Goal: Find specific page/section: Find specific page/section

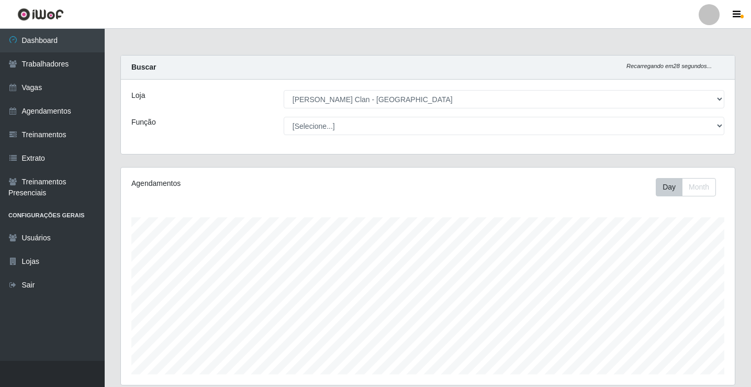
select select "452"
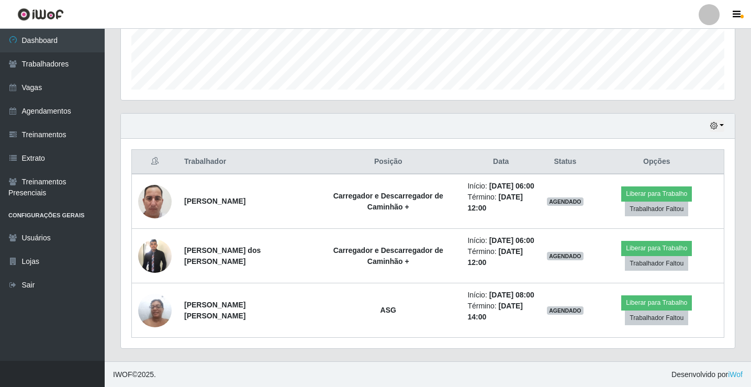
scroll to position [285, 0]
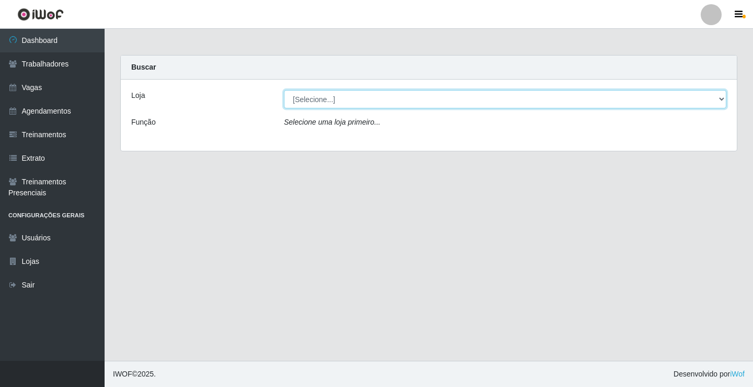
click at [340, 103] on select "[Selecione...] Leite Clan - Bayeux" at bounding box center [505, 99] width 443 height 18
select select "452"
click at [284, 90] on select "[Selecione...] Leite Clan - Bayeux" at bounding box center [505, 99] width 443 height 18
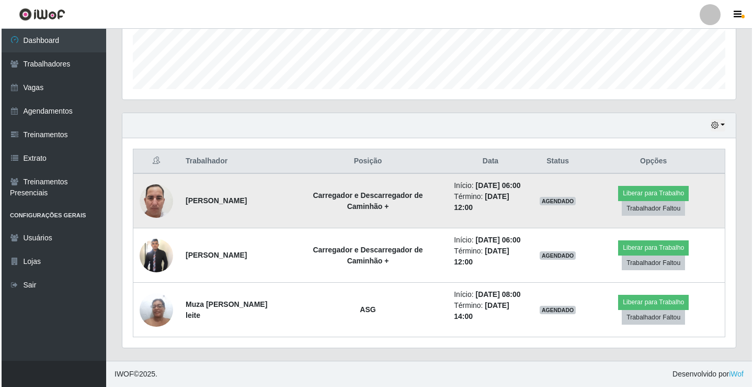
scroll to position [217, 608]
